Goal: Information Seeking & Learning: Compare options

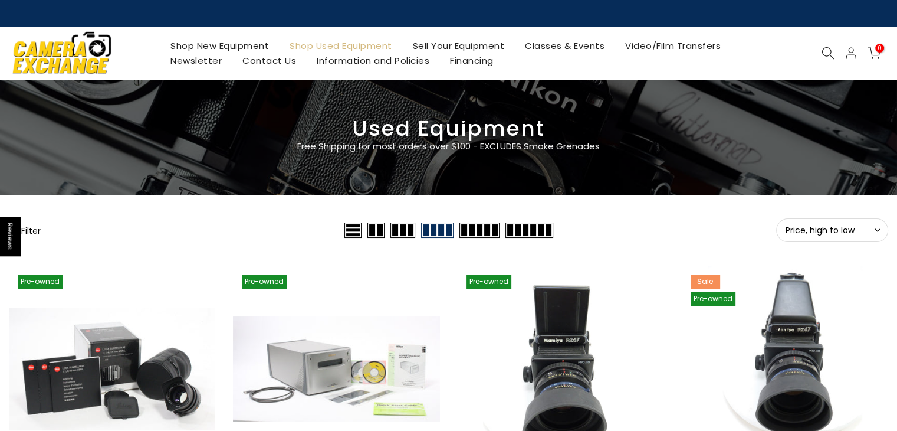
click at [28, 228] on button "Filter" at bounding box center [25, 230] width 32 height 12
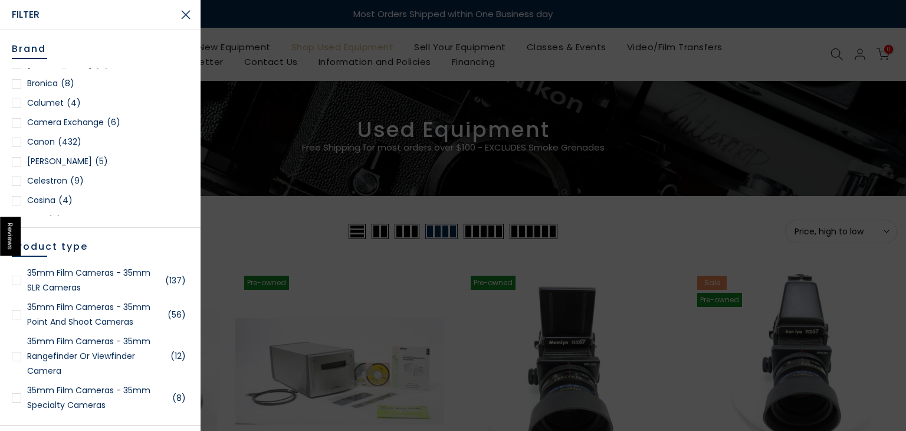
scroll to position [225, 0]
click at [66, 122] on span "(432)" at bounding box center [70, 123] width 24 height 15
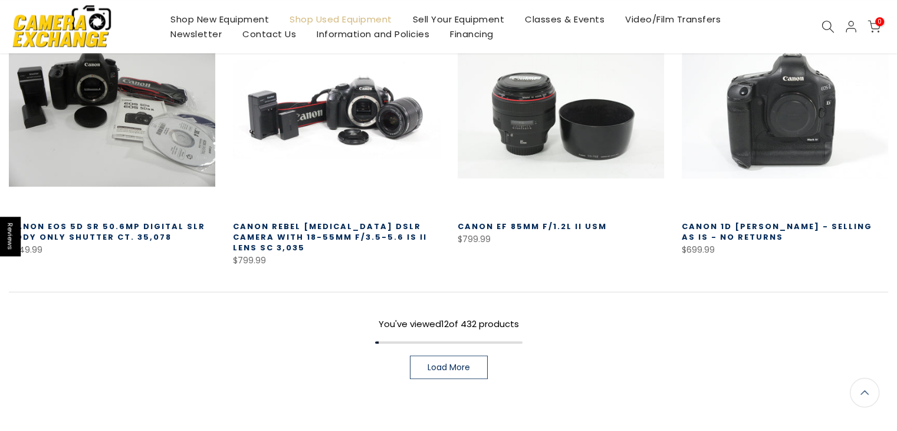
scroll to position [883, 0]
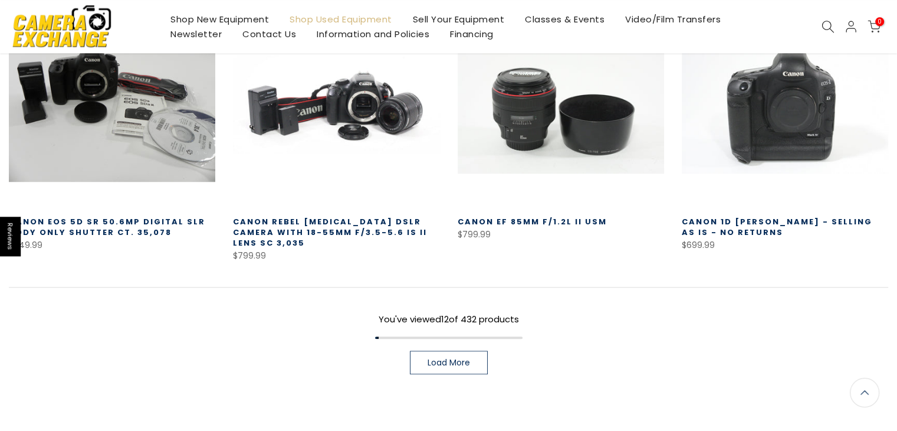
click at [431, 358] on span "Load More" at bounding box center [449, 362] width 42 height 8
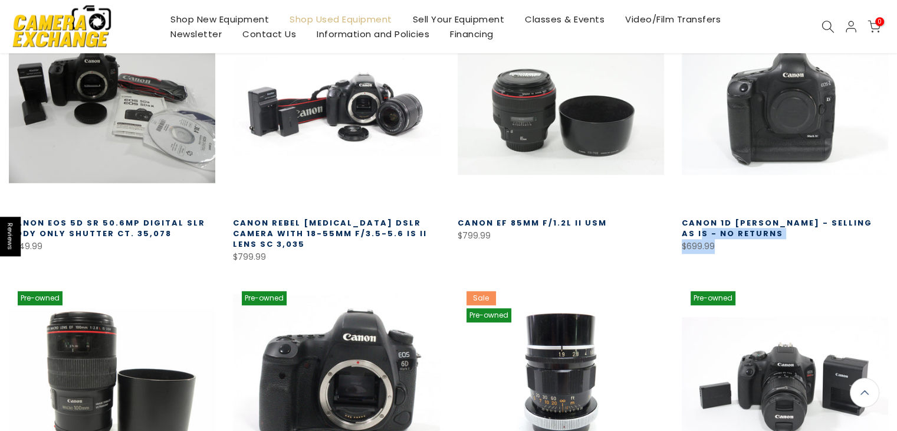
scroll to position [883, 0]
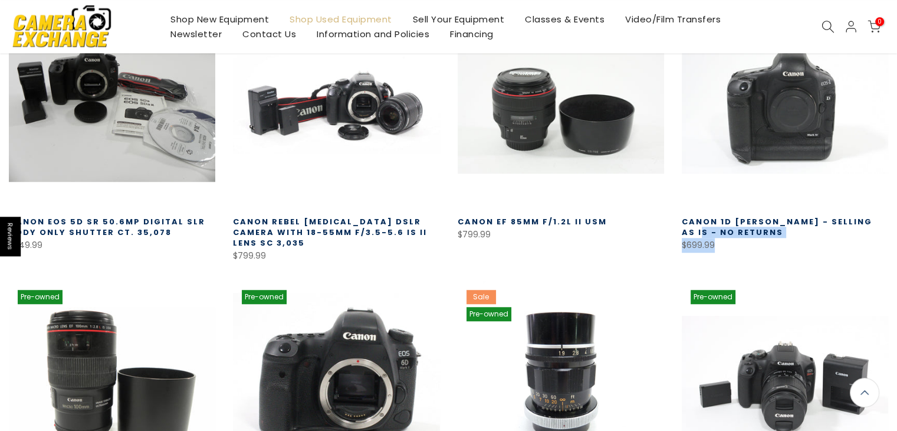
drag, startPoint x: 893, startPoint y: 204, endPoint x: 895, endPoint y: 225, distance: 21.4
click at [895, 225] on div "Pre-owned Quick view Compare * Add to cart Canon 1D [PERSON_NAME] - Selling AS …" at bounding box center [785, 132] width 224 height 262
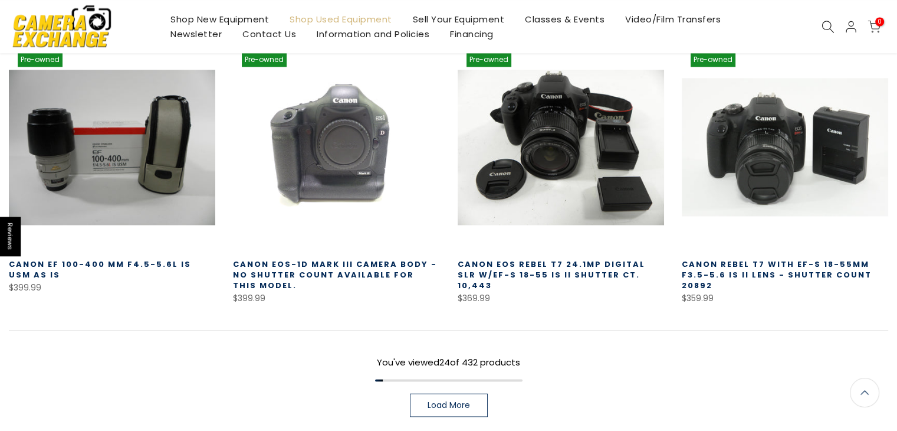
scroll to position [1668, 0]
click at [473, 392] on link "Load More" at bounding box center [449, 404] width 78 height 24
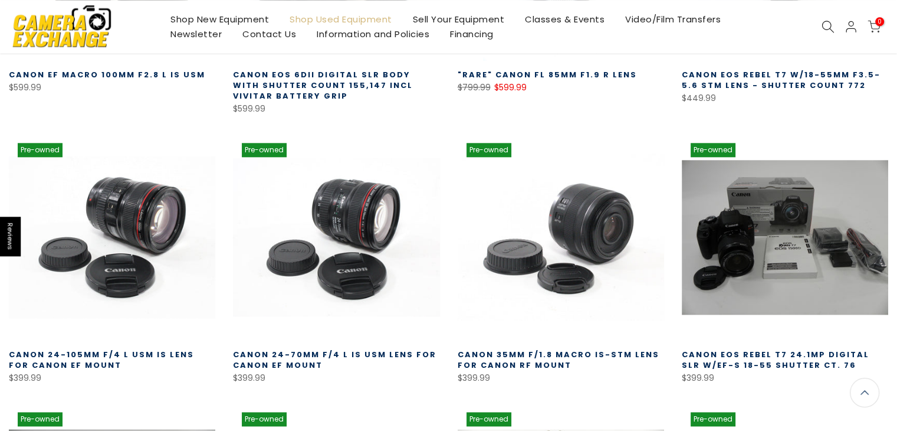
scroll to position [1311, 0]
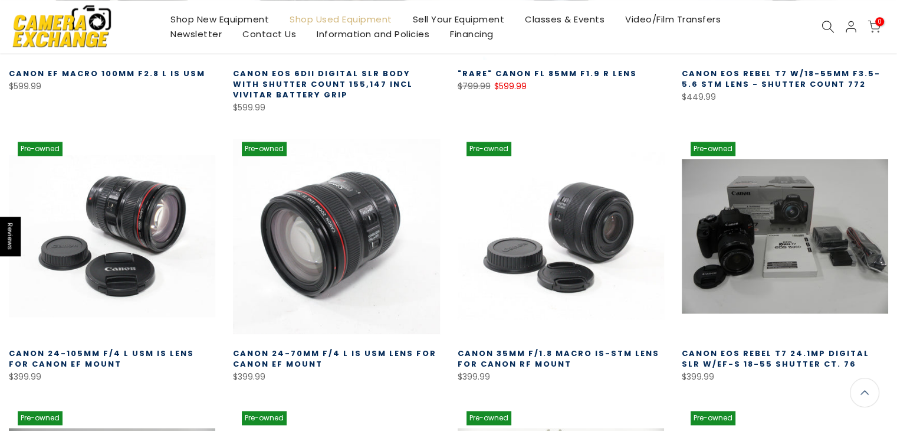
click at [375, 171] on link at bounding box center [336, 236] width 206 height 206
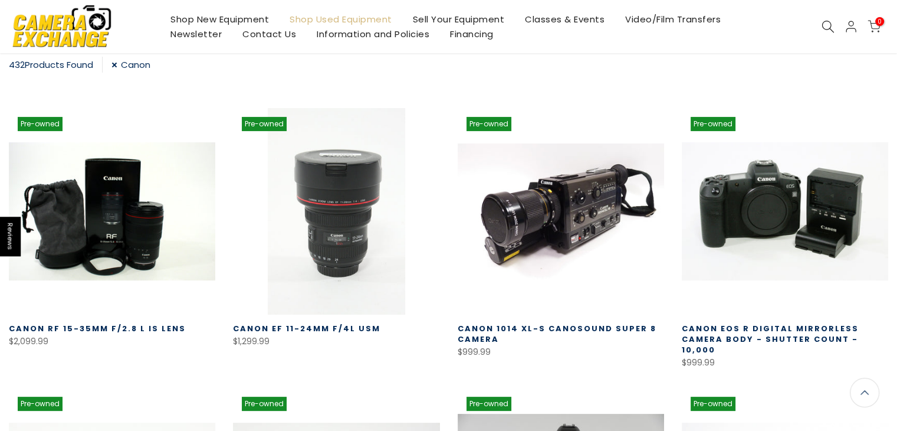
scroll to position [0, 0]
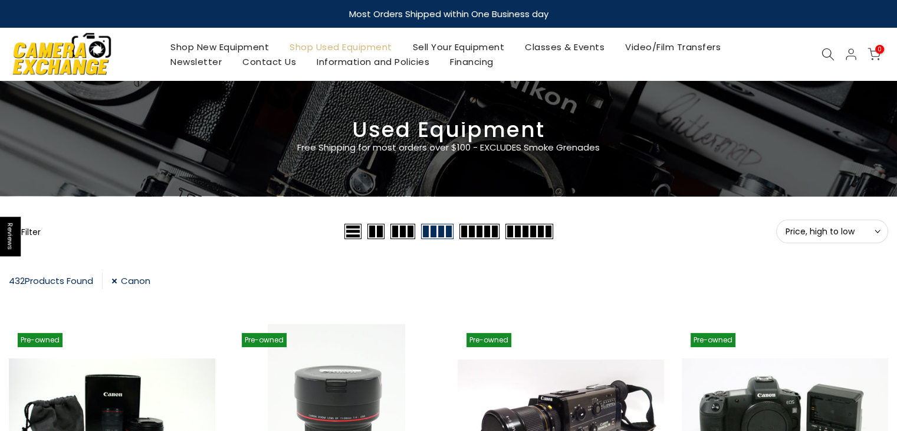
click at [116, 280] on link "Canon" at bounding box center [130, 281] width 39 height 16
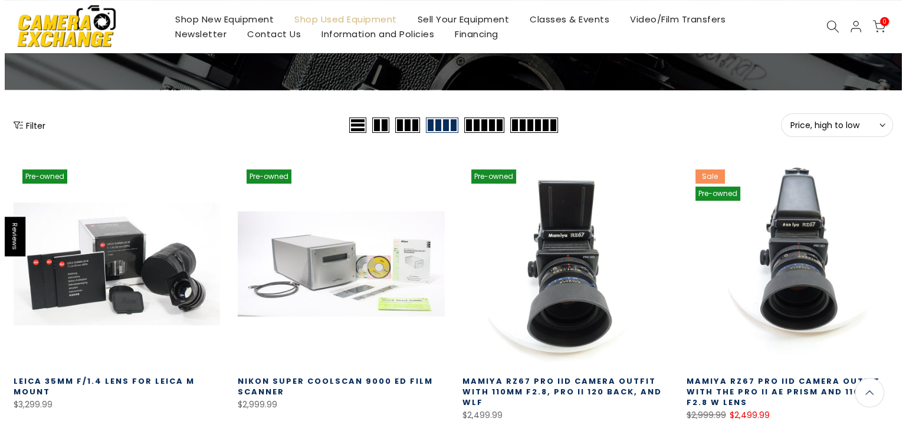
scroll to position [108, 0]
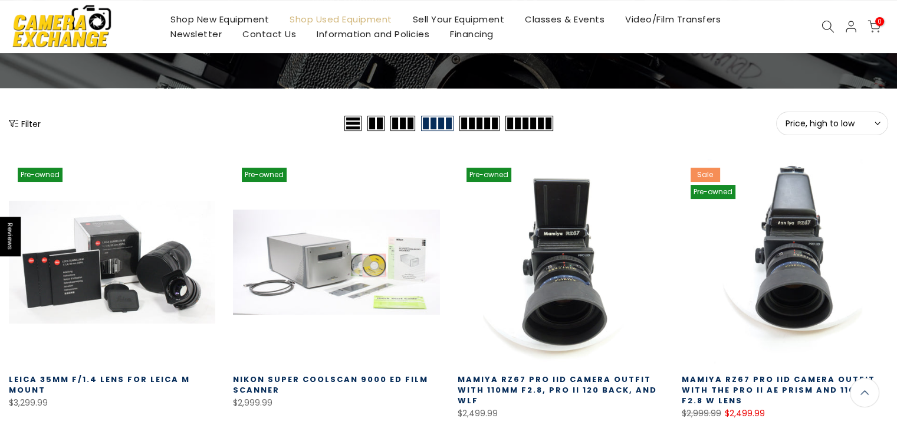
click at [25, 124] on button "Filter" at bounding box center [25, 123] width 32 height 12
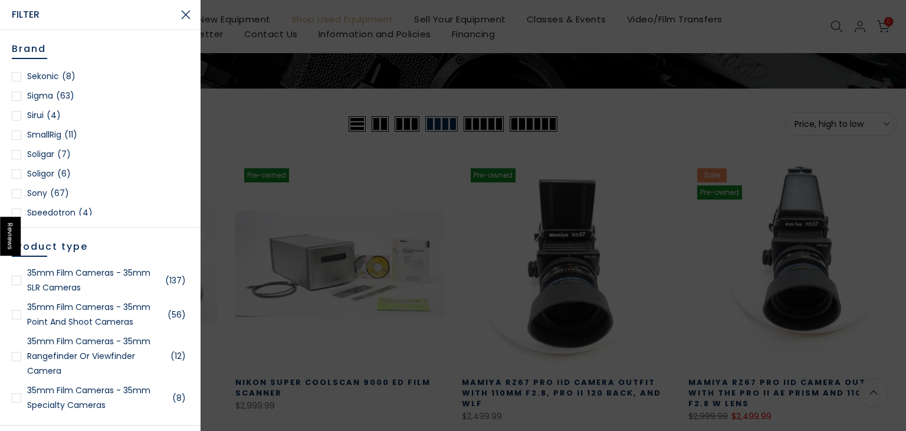
scroll to position [1474, 0]
click at [34, 139] on link "Sigma (63)" at bounding box center [100, 139] width 177 height 15
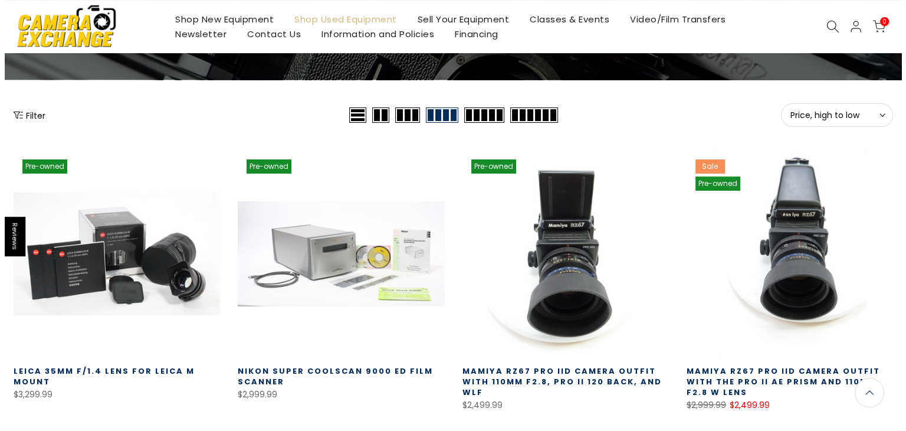
scroll to position [96, 0]
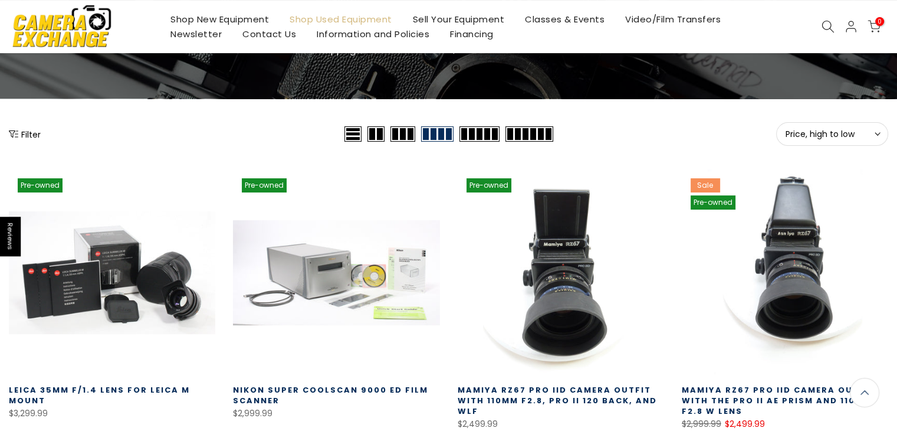
click at [29, 134] on button "Filter" at bounding box center [25, 134] width 32 height 12
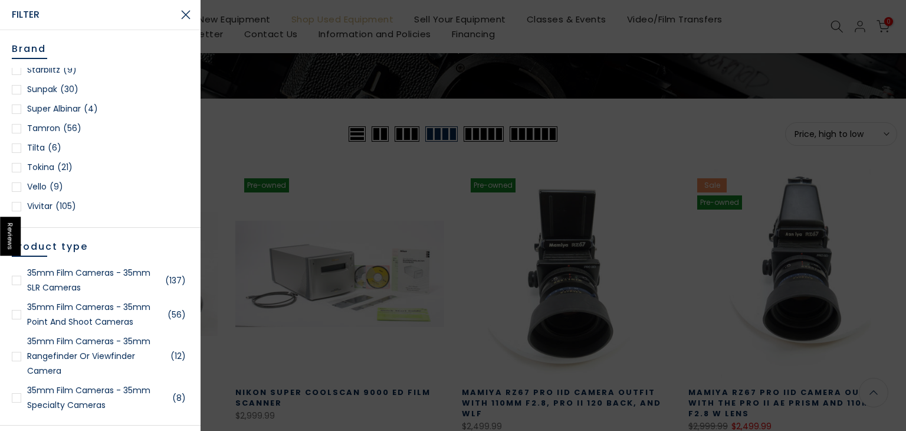
click at [66, 125] on span "(56)" at bounding box center [72, 128] width 18 height 15
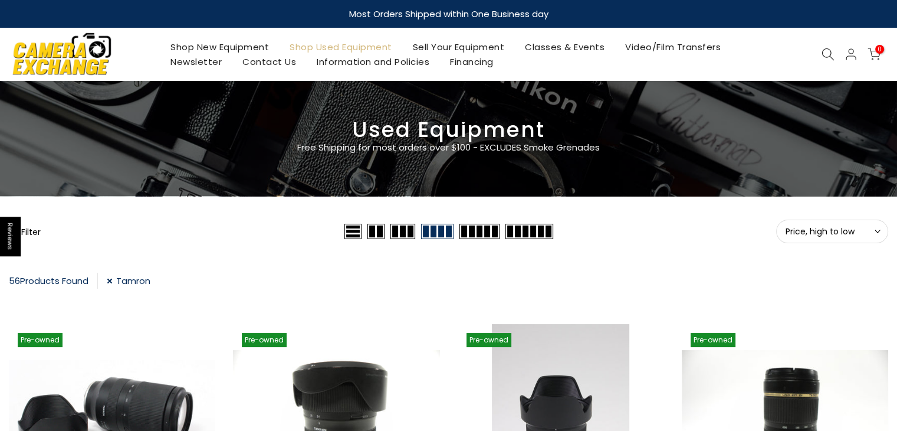
click at [253, 48] on link "Shop New Equipment" at bounding box center [219, 47] width 119 height 15
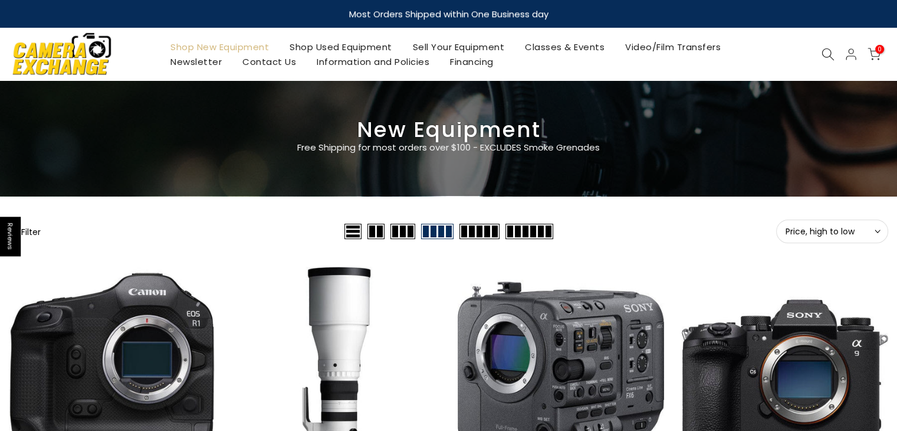
click at [35, 232] on button "Filter" at bounding box center [25, 231] width 32 height 12
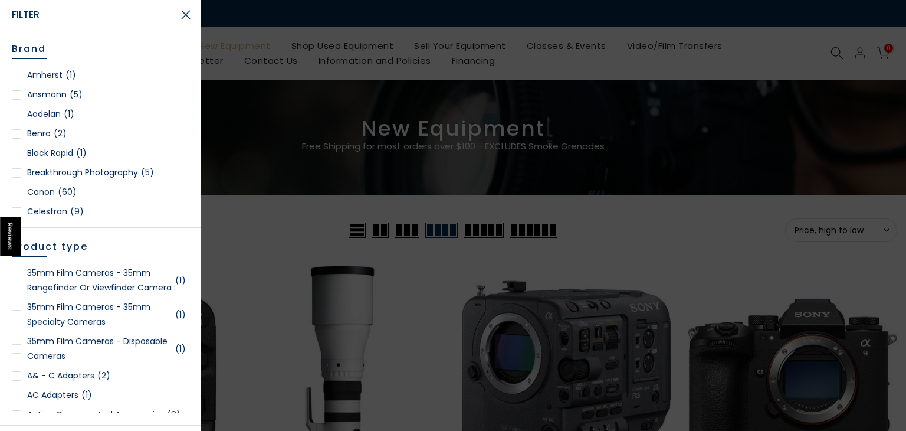
click at [52, 189] on link "Canon (60)" at bounding box center [100, 192] width 177 height 15
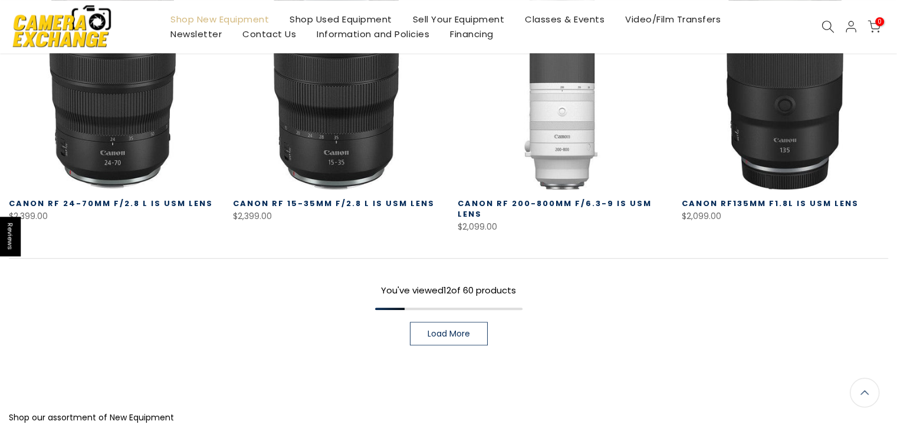
scroll to position [884, 0]
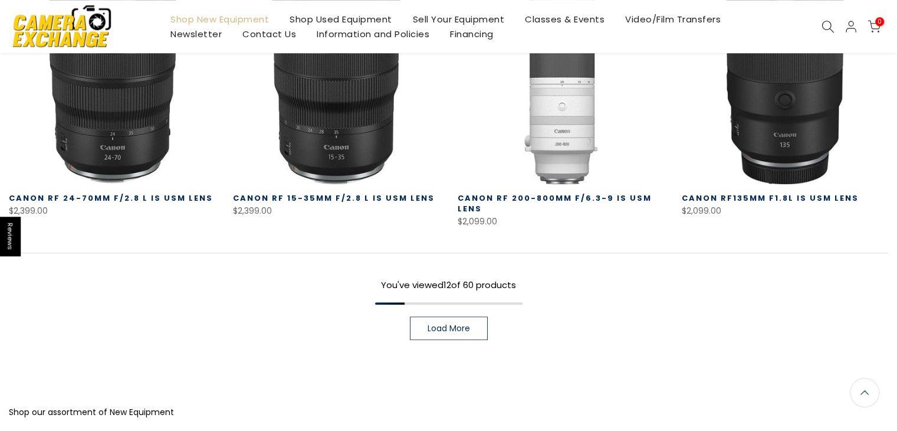
click at [481, 331] on link "Load More" at bounding box center [449, 328] width 78 height 24
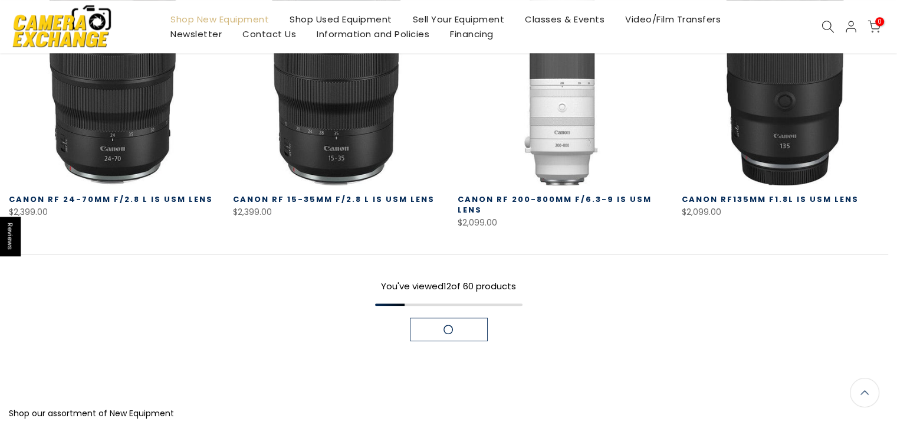
scroll to position [885, 0]
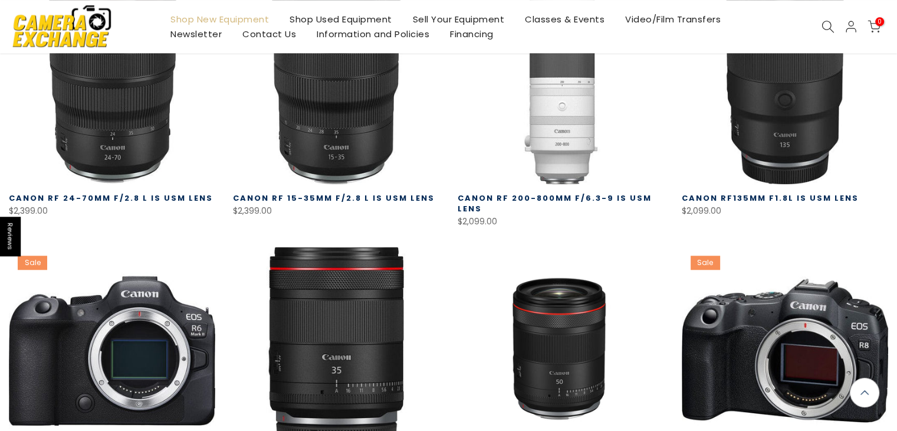
drag, startPoint x: 896, startPoint y: 232, endPoint x: 898, endPoint y: 211, distance: 21.4
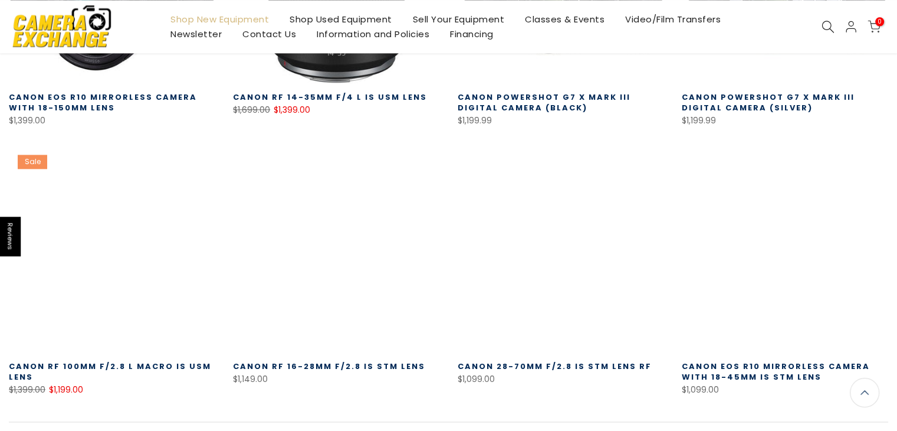
scroll to position [1673, 0]
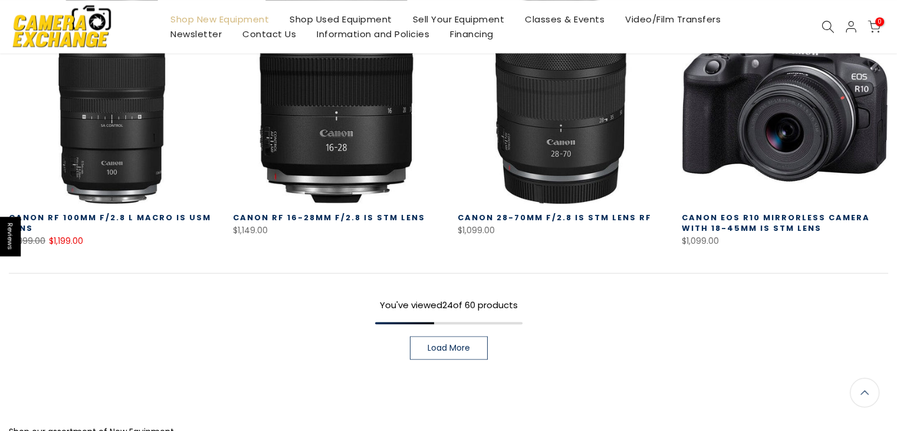
click at [445, 343] on span "Load More" at bounding box center [449, 347] width 42 height 8
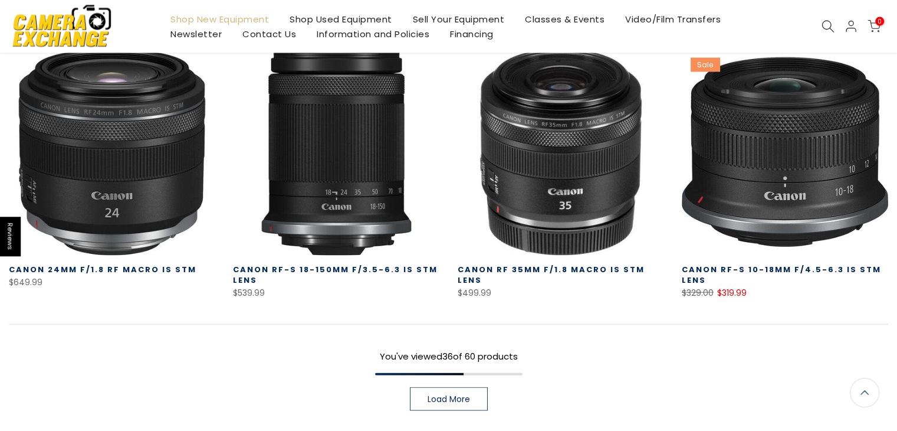
scroll to position [2431, 0]
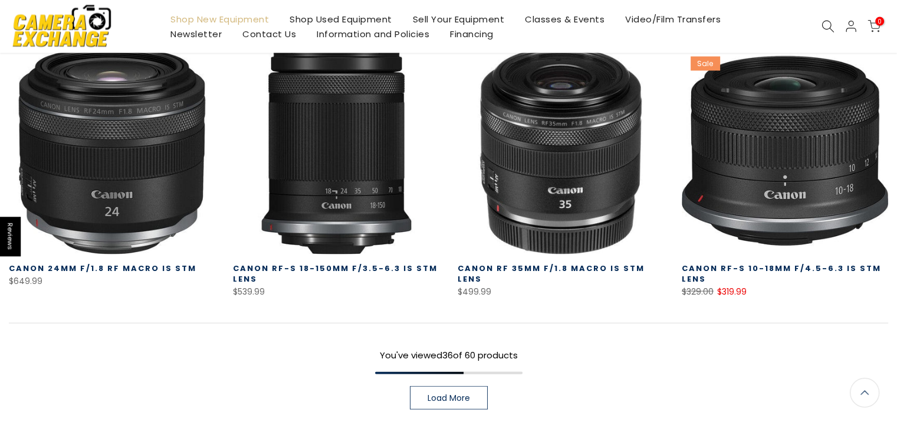
click at [458, 393] on span "Load More" at bounding box center [449, 397] width 42 height 8
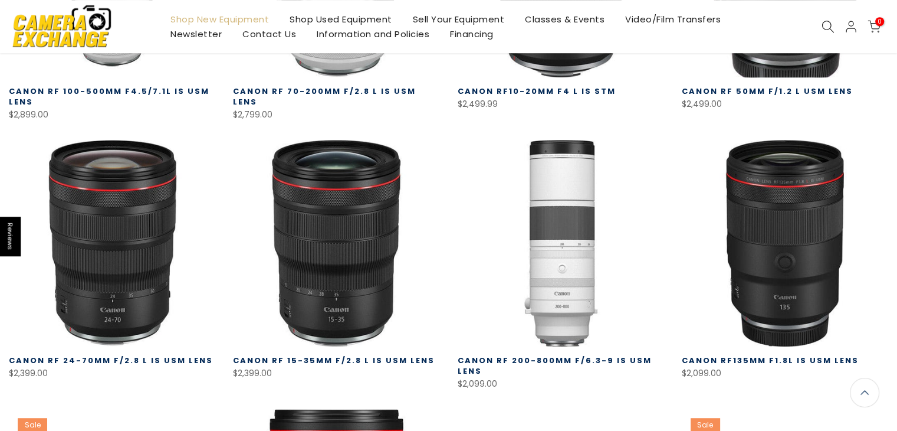
scroll to position [724, 0]
